Goal: Transaction & Acquisition: Purchase product/service

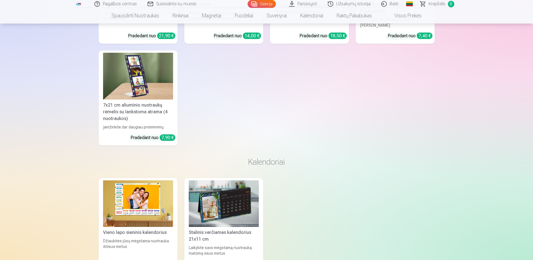
scroll to position [4429, 0]
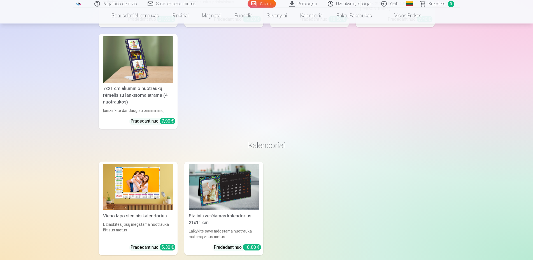
click at [132, 166] on img at bounding box center [138, 187] width 70 height 47
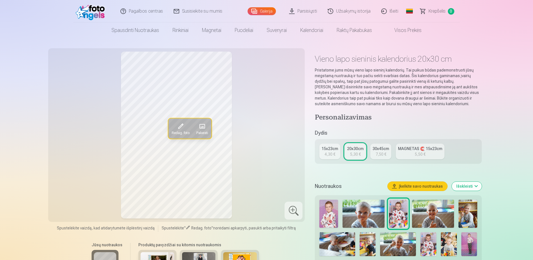
click at [381, 153] on div "7,50 €" at bounding box center [381, 154] width 11 height 6
click at [420, 152] on div "5,50 €" at bounding box center [420, 154] width 11 height 6
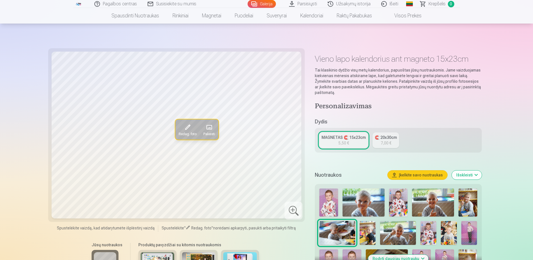
scroll to position [212, 0]
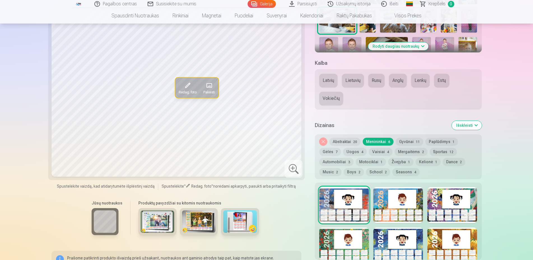
click at [345, 79] on button "Lietuvių" at bounding box center [353, 80] width 22 height 13
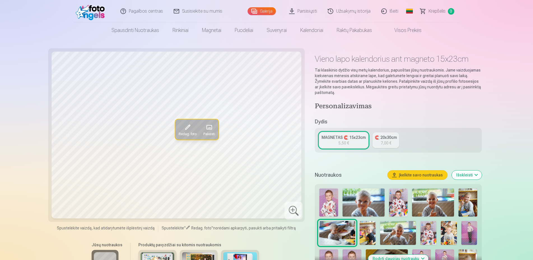
click at [320, 124] on h5 "Dydis" at bounding box center [398, 122] width 167 height 8
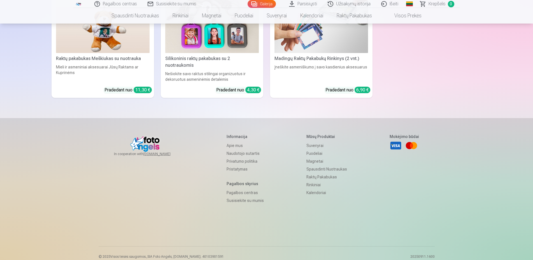
scroll to position [1904, 0]
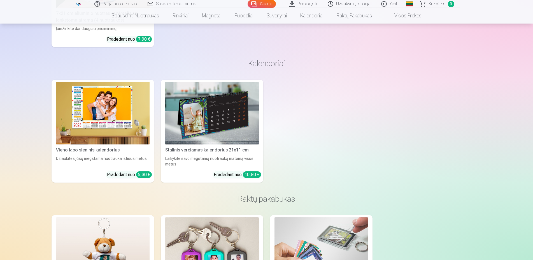
click at [95, 110] on img at bounding box center [103, 113] width 94 height 62
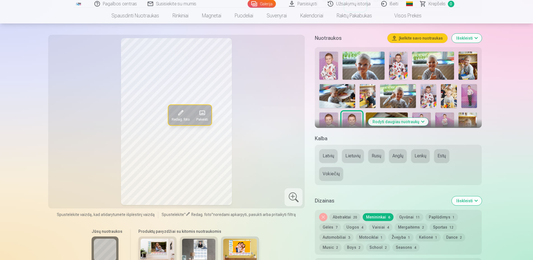
scroll to position [212, 0]
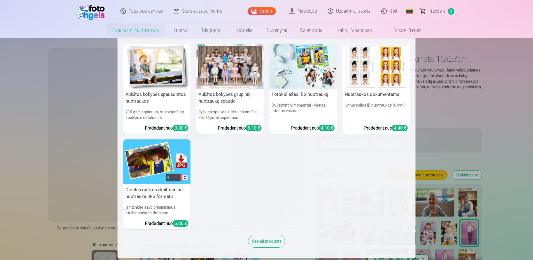
click at [146, 32] on link "Spausdinti nuotraukas" at bounding box center [135, 30] width 61 height 16
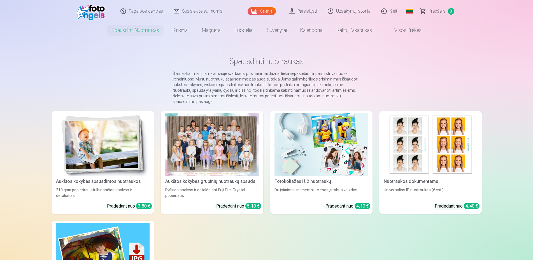
click at [209, 148] on div at bounding box center [212, 144] width 94 height 62
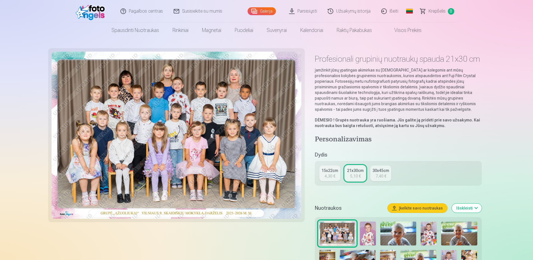
click at [330, 174] on div "4,30 €" at bounding box center [330, 176] width 11 height 6
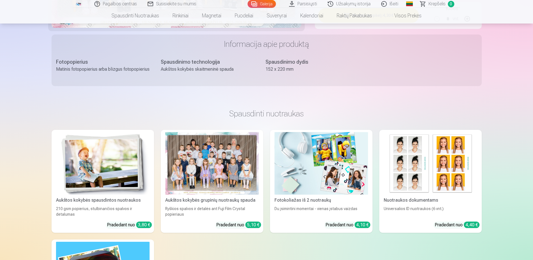
scroll to position [212, 0]
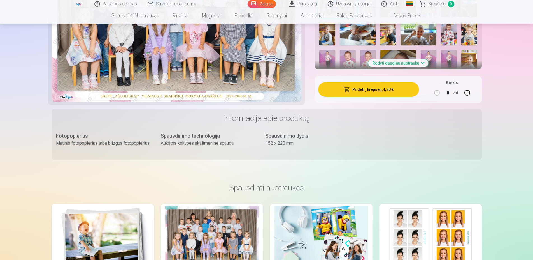
click at [100, 215] on img at bounding box center [103, 237] width 94 height 62
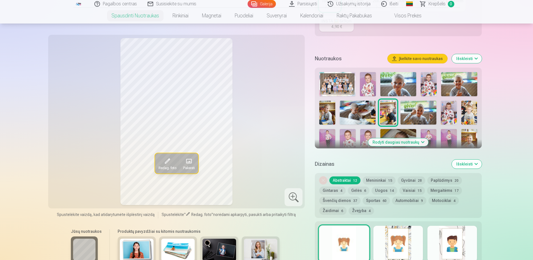
scroll to position [212, 0]
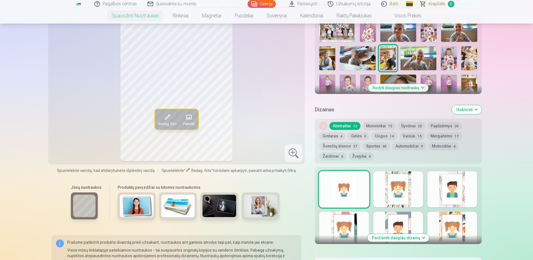
click at [326, 29] on img at bounding box center [337, 30] width 36 height 24
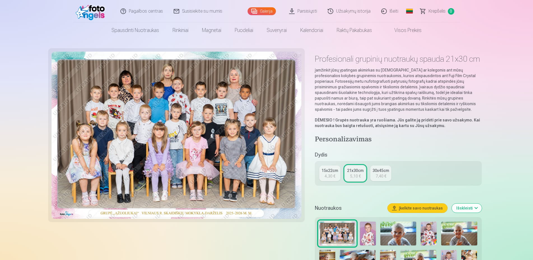
click at [330, 176] on div "4,30 €" at bounding box center [330, 176] width 11 height 6
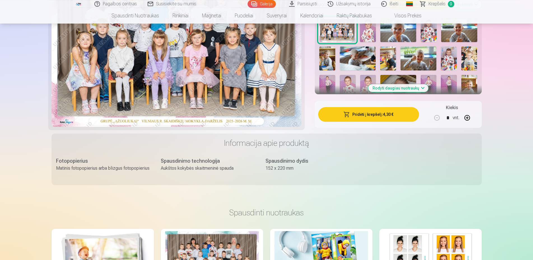
scroll to position [194, 0]
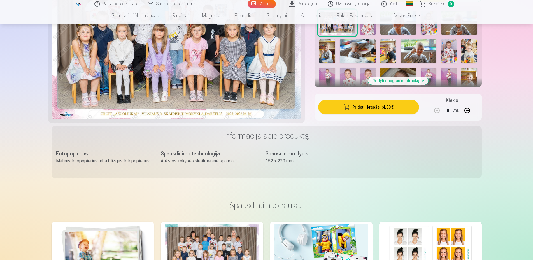
click at [402, 30] on img at bounding box center [398, 23] width 36 height 24
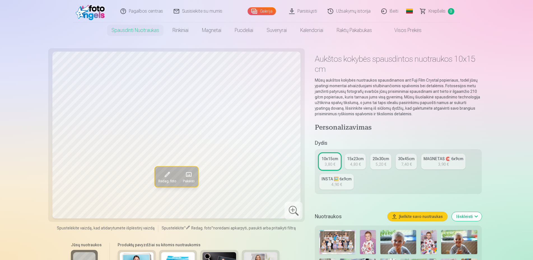
click at [363, 246] on img at bounding box center [368, 242] width 16 height 24
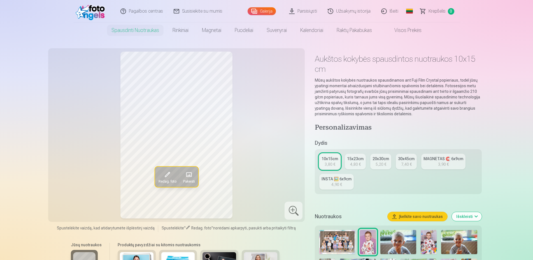
click at [159, 178] on button "Redag. foto" at bounding box center [167, 176] width 25 height 20
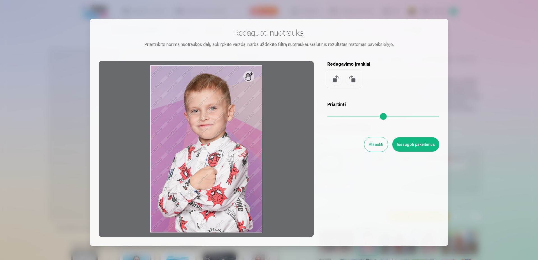
click at [374, 141] on button "Atšaukti" at bounding box center [376, 144] width 24 height 15
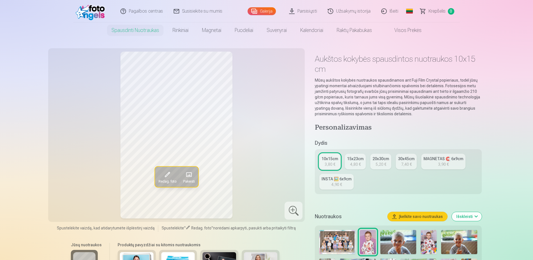
click at [339, 242] on img at bounding box center [337, 242] width 36 height 24
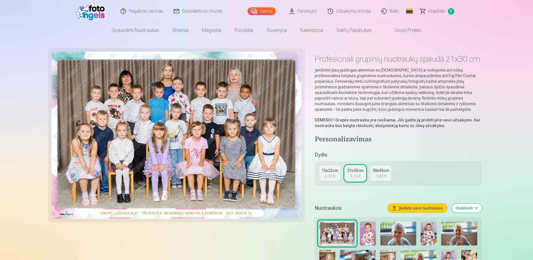
click at [337, 178] on link "15x22cm 4,30 €" at bounding box center [329, 173] width 21 height 16
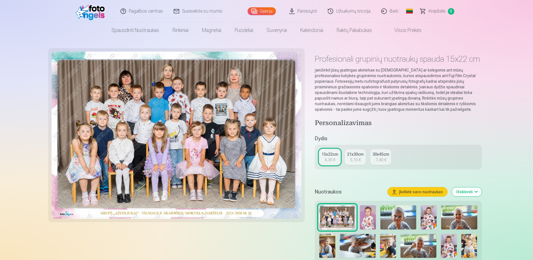
click at [353, 156] on div "21x30cm" at bounding box center [355, 154] width 17 height 6
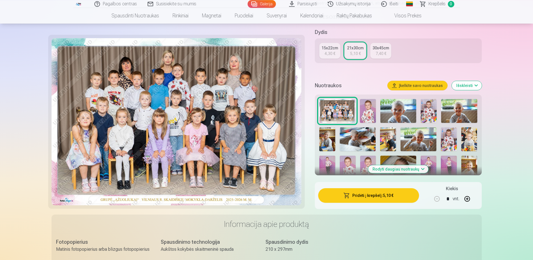
scroll to position [120, 0]
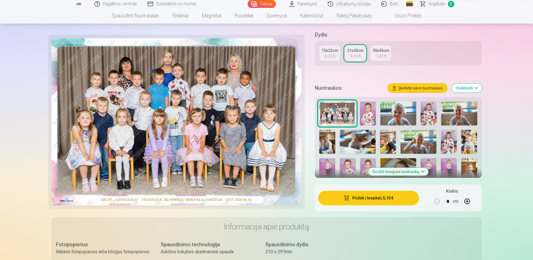
click at [474, 87] on button "Išskleisti" at bounding box center [467, 87] width 30 height 9
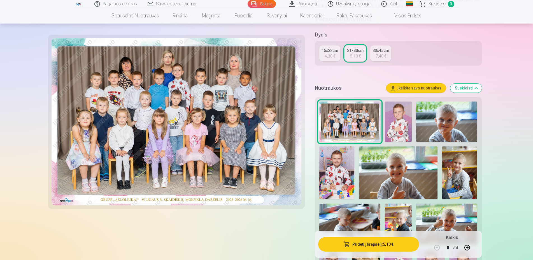
click at [396, 247] on button "Pridėti į krepšelį : 5,10 €" at bounding box center [368, 244] width 101 height 15
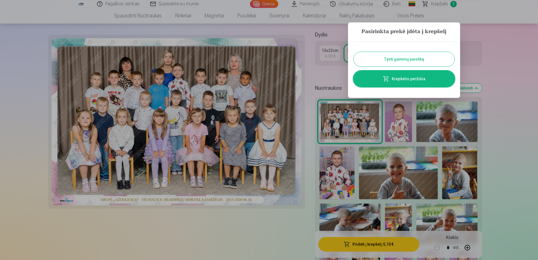
click at [414, 58] on button "Tęsti gaminių paiešką" at bounding box center [404, 59] width 101 height 15
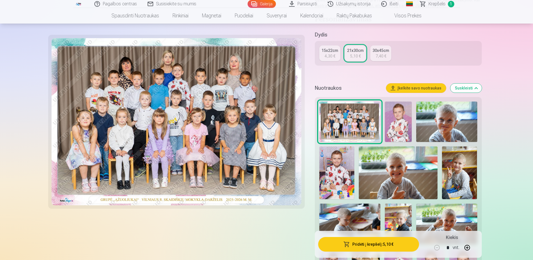
click at [400, 117] on img at bounding box center [398, 121] width 27 height 41
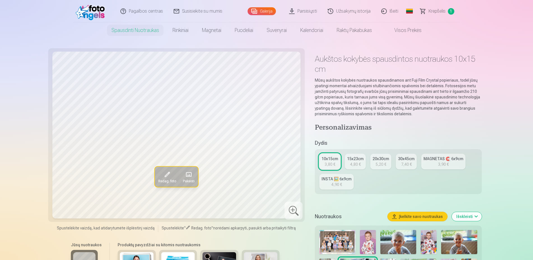
click at [370, 242] on img at bounding box center [368, 242] width 16 height 24
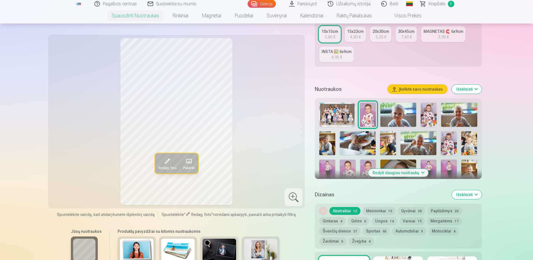
scroll to position [146, 0]
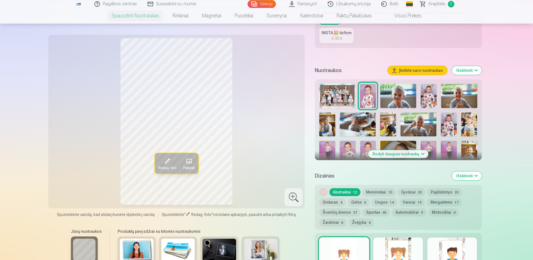
click at [406, 99] on img at bounding box center [398, 96] width 36 height 24
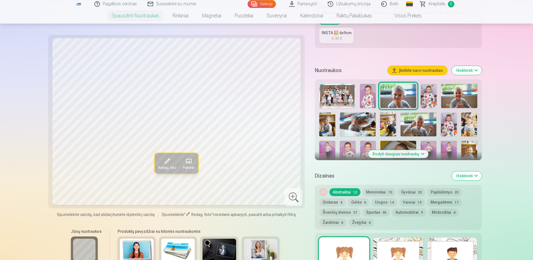
click at [429, 98] on img at bounding box center [429, 96] width 16 height 24
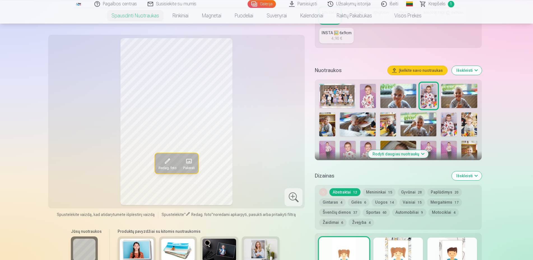
click at [462, 100] on img at bounding box center [459, 96] width 36 height 24
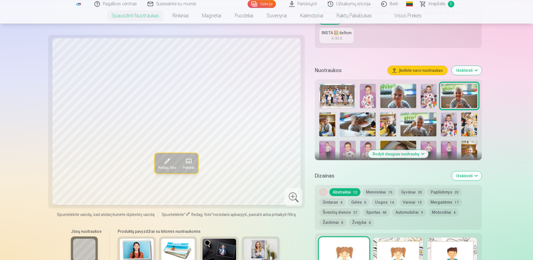
click at [327, 124] on img at bounding box center [327, 124] width 16 height 24
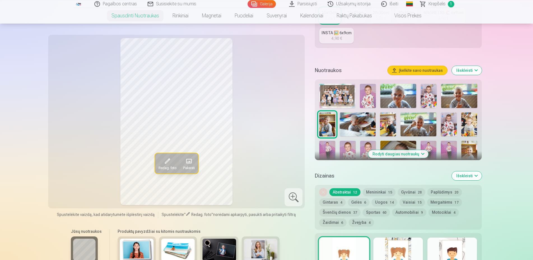
click at [419, 127] on img at bounding box center [419, 124] width 36 height 24
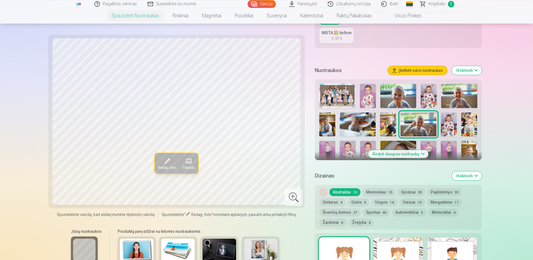
click at [449, 126] on img at bounding box center [449, 124] width 16 height 24
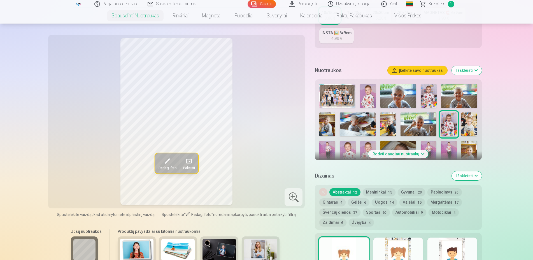
click at [427, 99] on img at bounding box center [429, 96] width 16 height 24
click at [452, 124] on img at bounding box center [449, 124] width 16 height 24
click at [470, 125] on img at bounding box center [469, 124] width 16 height 24
click at [448, 126] on img at bounding box center [449, 124] width 16 height 24
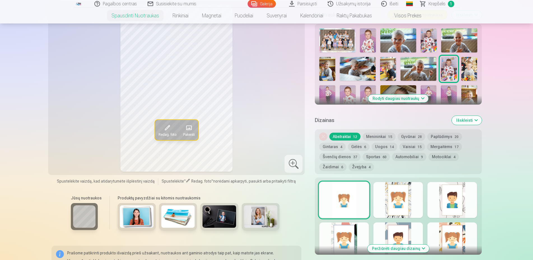
scroll to position [210, 0]
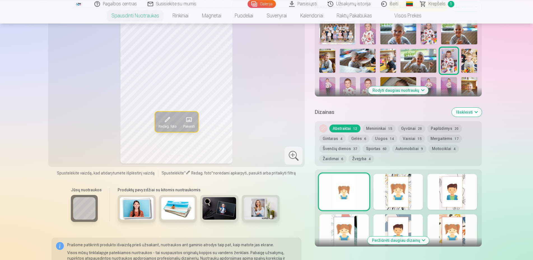
click at [399, 90] on button "Rodyti daugiau nuotraukų" at bounding box center [398, 90] width 60 height 8
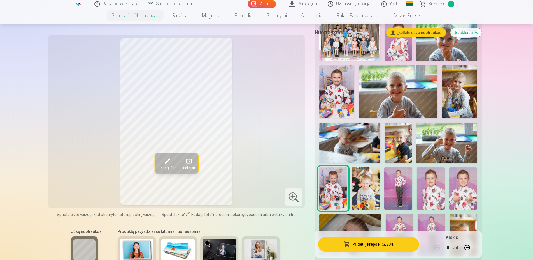
click at [457, 90] on img at bounding box center [459, 91] width 35 height 53
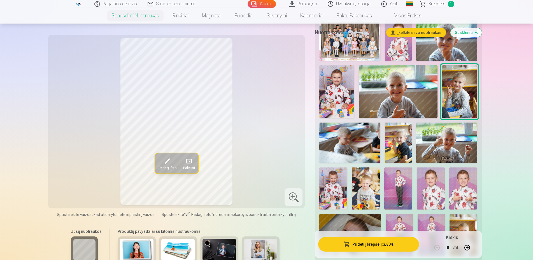
click at [448, 145] on img at bounding box center [446, 142] width 61 height 41
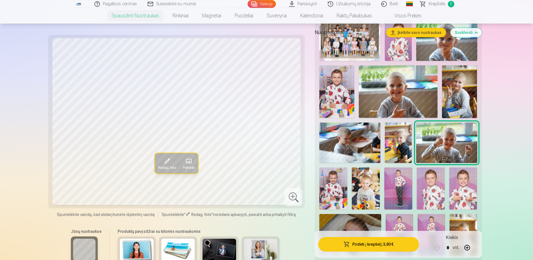
click at [397, 192] on img at bounding box center [398, 188] width 28 height 42
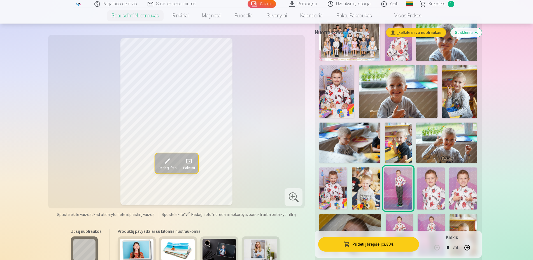
click at [432, 191] on img at bounding box center [431, 188] width 28 height 42
click at [457, 190] on img at bounding box center [463, 188] width 28 height 42
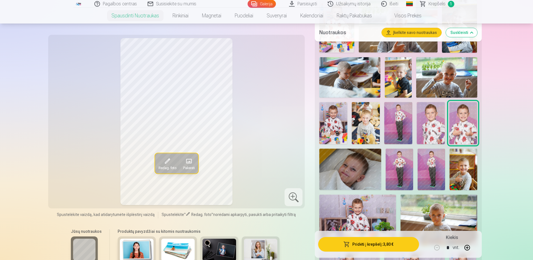
scroll to position [322, 0]
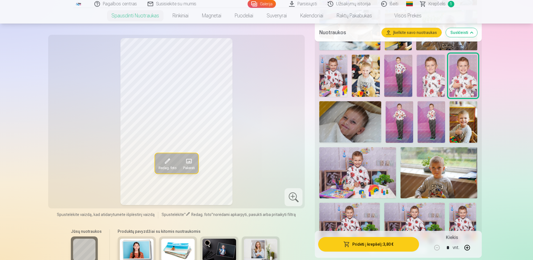
click at [467, 121] on img at bounding box center [463, 121] width 27 height 41
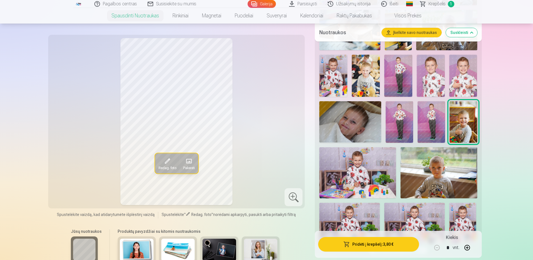
click at [435, 121] on img at bounding box center [431, 121] width 27 height 41
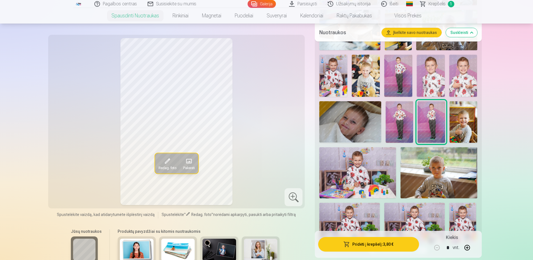
click at [402, 121] on img at bounding box center [399, 121] width 27 height 41
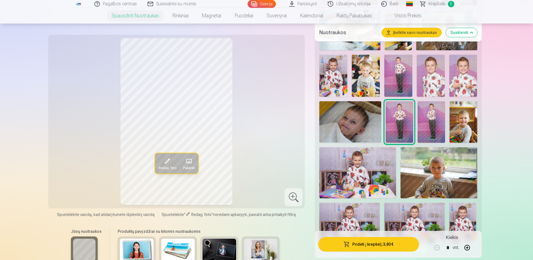
click at [459, 164] on img at bounding box center [439, 172] width 77 height 51
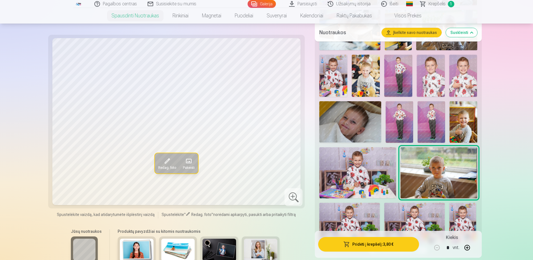
click at [400, 127] on img at bounding box center [399, 121] width 27 height 41
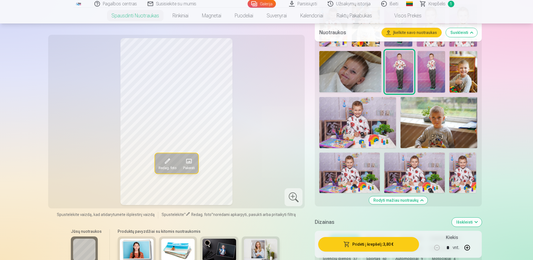
scroll to position [361, 0]
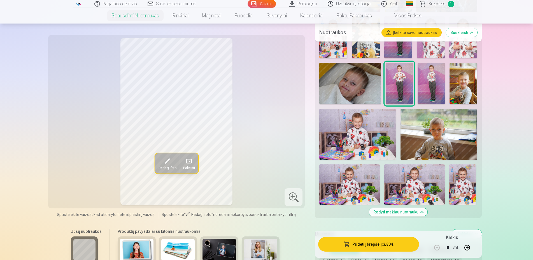
click at [355, 136] on img at bounding box center [357, 134] width 77 height 51
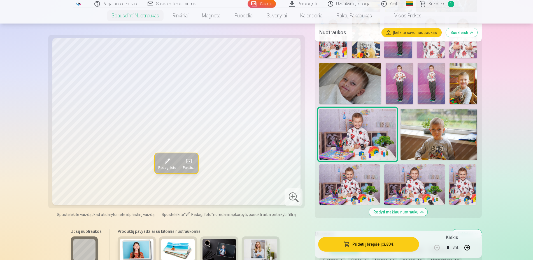
click at [356, 182] on img at bounding box center [349, 184] width 61 height 40
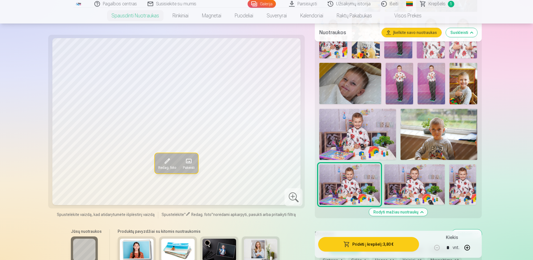
click at [464, 181] on img at bounding box center [462, 184] width 27 height 40
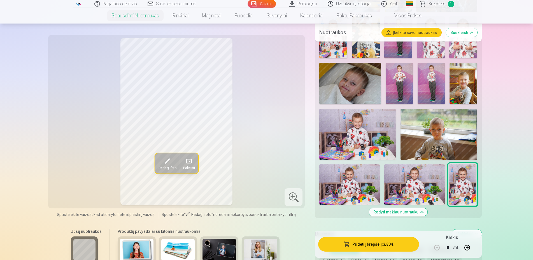
click at [428, 182] on img at bounding box center [414, 184] width 61 height 40
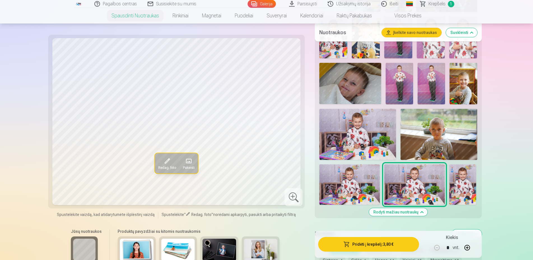
click at [447, 131] on img at bounding box center [439, 134] width 77 height 51
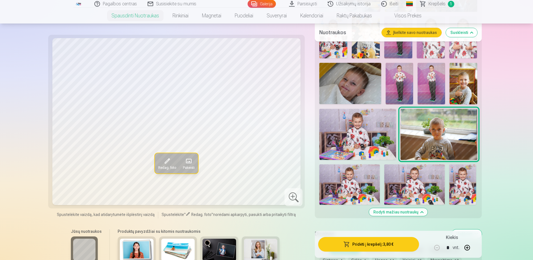
click at [464, 88] on img at bounding box center [463, 83] width 27 height 41
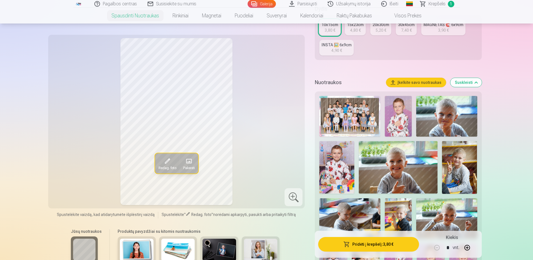
scroll to position [0, 0]
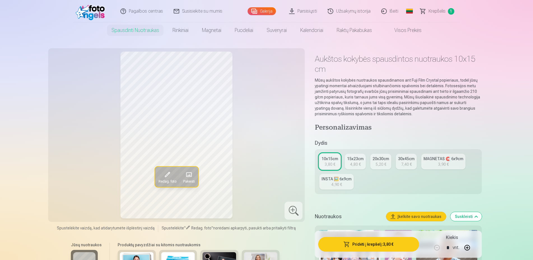
click at [443, 10] on span "Krepšelis" at bounding box center [437, 11] width 17 height 7
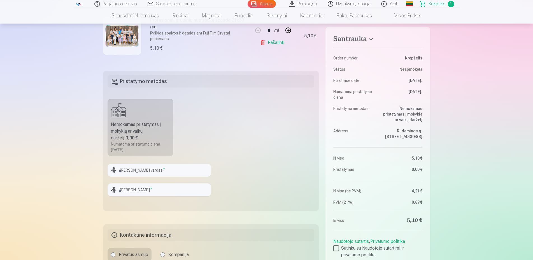
scroll to position [212, 0]
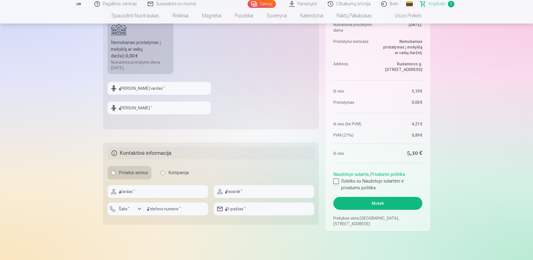
click at [335, 184] on div at bounding box center [336, 181] width 6 height 6
click at [145, 95] on input "text" at bounding box center [159, 88] width 103 height 13
type input "*******"
click at [139, 113] on input "text" at bounding box center [159, 107] width 103 height 13
type input "*******"
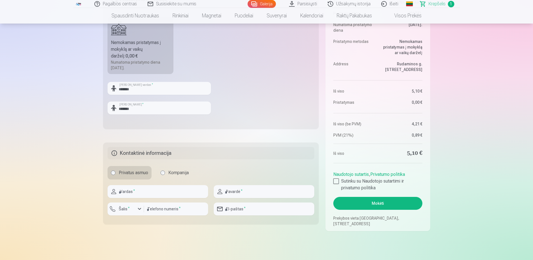
click at [374, 207] on button "Mokėti" at bounding box center [377, 203] width 89 height 13
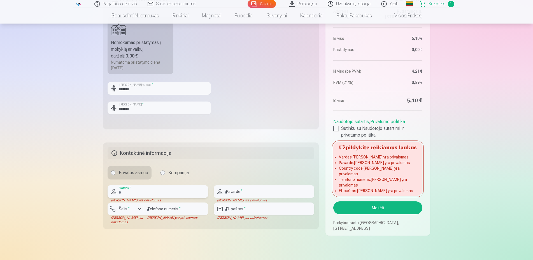
click at [160, 198] on input "text" at bounding box center [158, 191] width 101 height 13
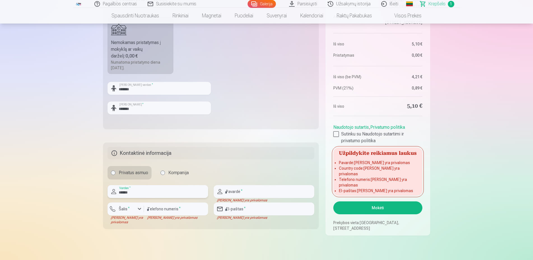
type input "******"
click at [252, 198] on input "text" at bounding box center [264, 191] width 101 height 13
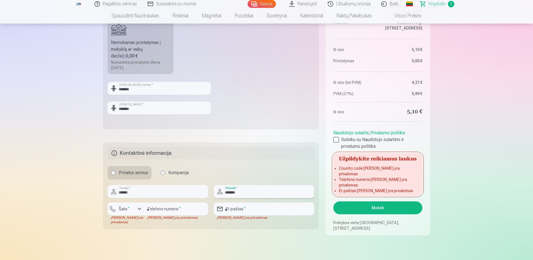
type input "*******"
click at [224, 213] on input "email" at bounding box center [264, 208] width 101 height 13
click at [187, 215] on input "number" at bounding box center [176, 208] width 64 height 13
click at [130, 215] on button "Šalis *" at bounding box center [126, 208] width 36 height 13
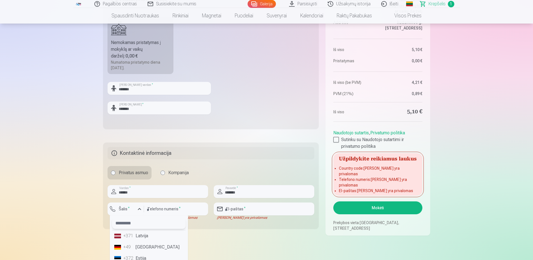
click at [138, 229] on input "text" at bounding box center [149, 222] width 74 height 11
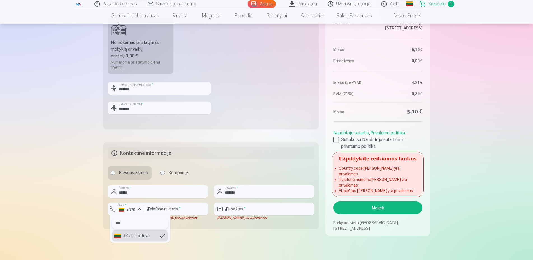
type input "***"
click at [143, 240] on li "+370 Lietuva" at bounding box center [140, 235] width 56 height 11
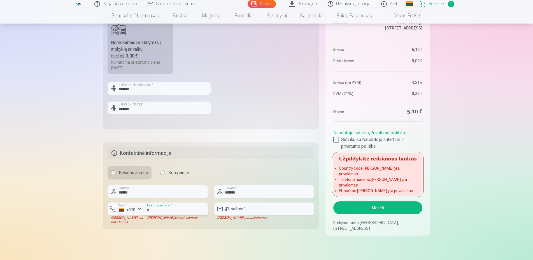
click at [160, 215] on input "number" at bounding box center [176, 208] width 64 height 13
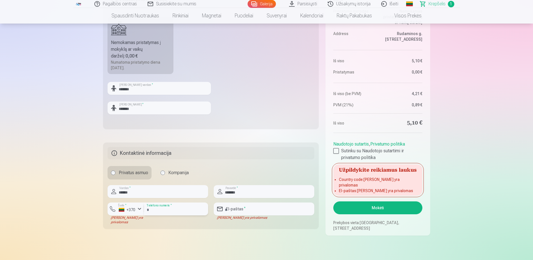
type input "********"
click at [236, 202] on div at bounding box center [264, 200] width 101 height 4
click at [237, 212] on input "email" at bounding box center [264, 208] width 101 height 13
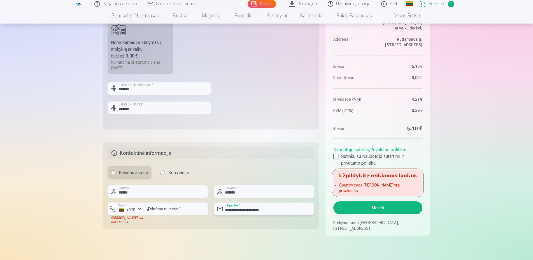
type input "**********"
click at [350, 211] on button "Mokėti" at bounding box center [377, 207] width 89 height 13
